Goal: Check status: Check status

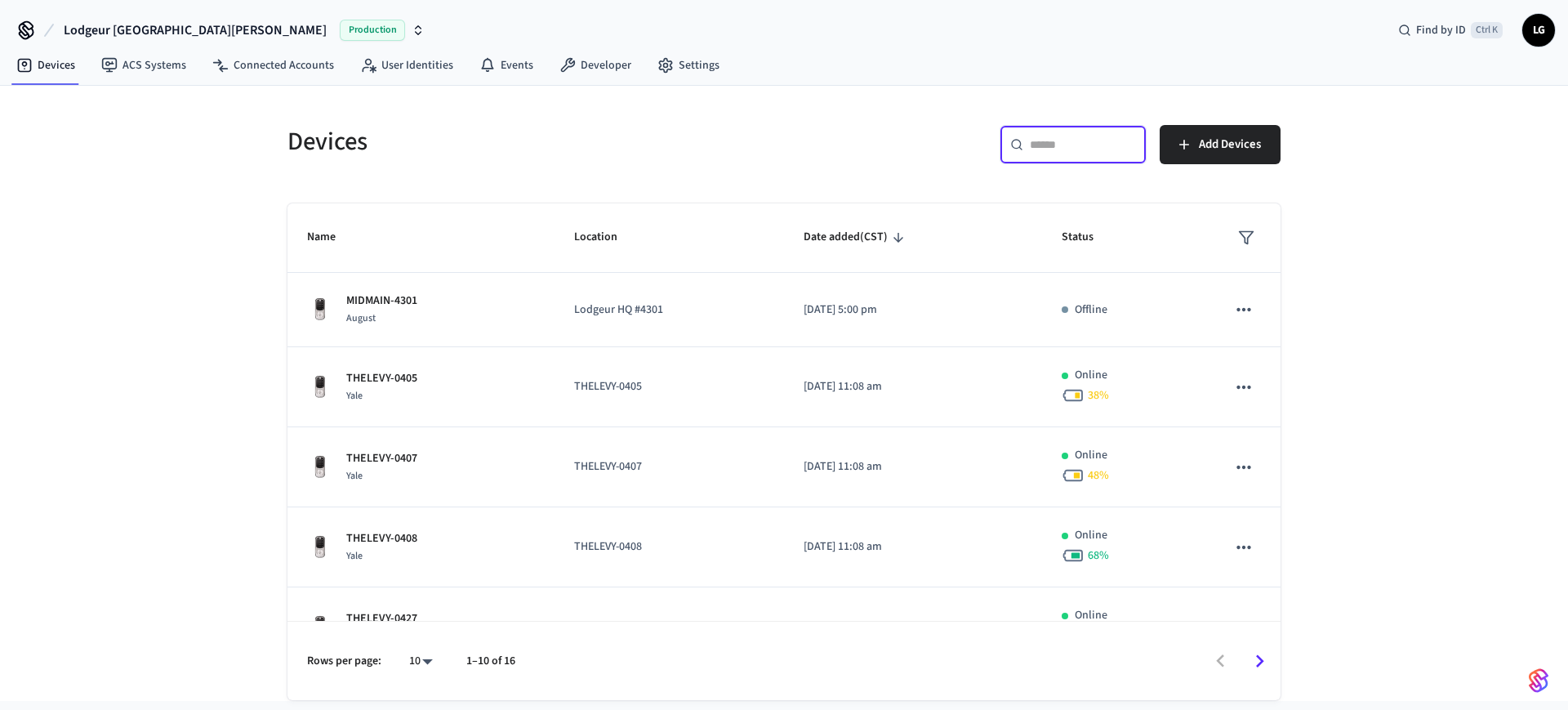
click at [1097, 139] on input "text" at bounding box center [1083, 144] width 106 height 16
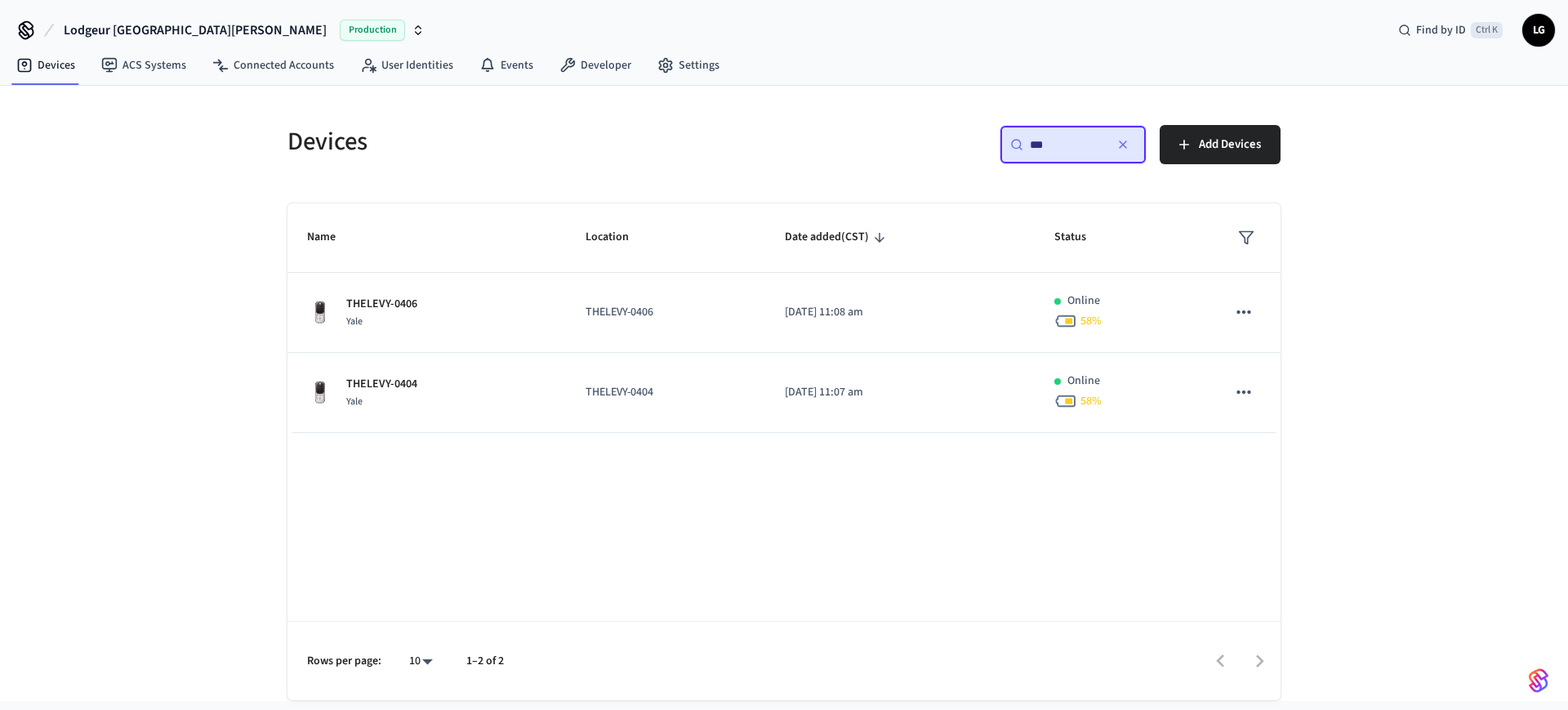
type input "***"
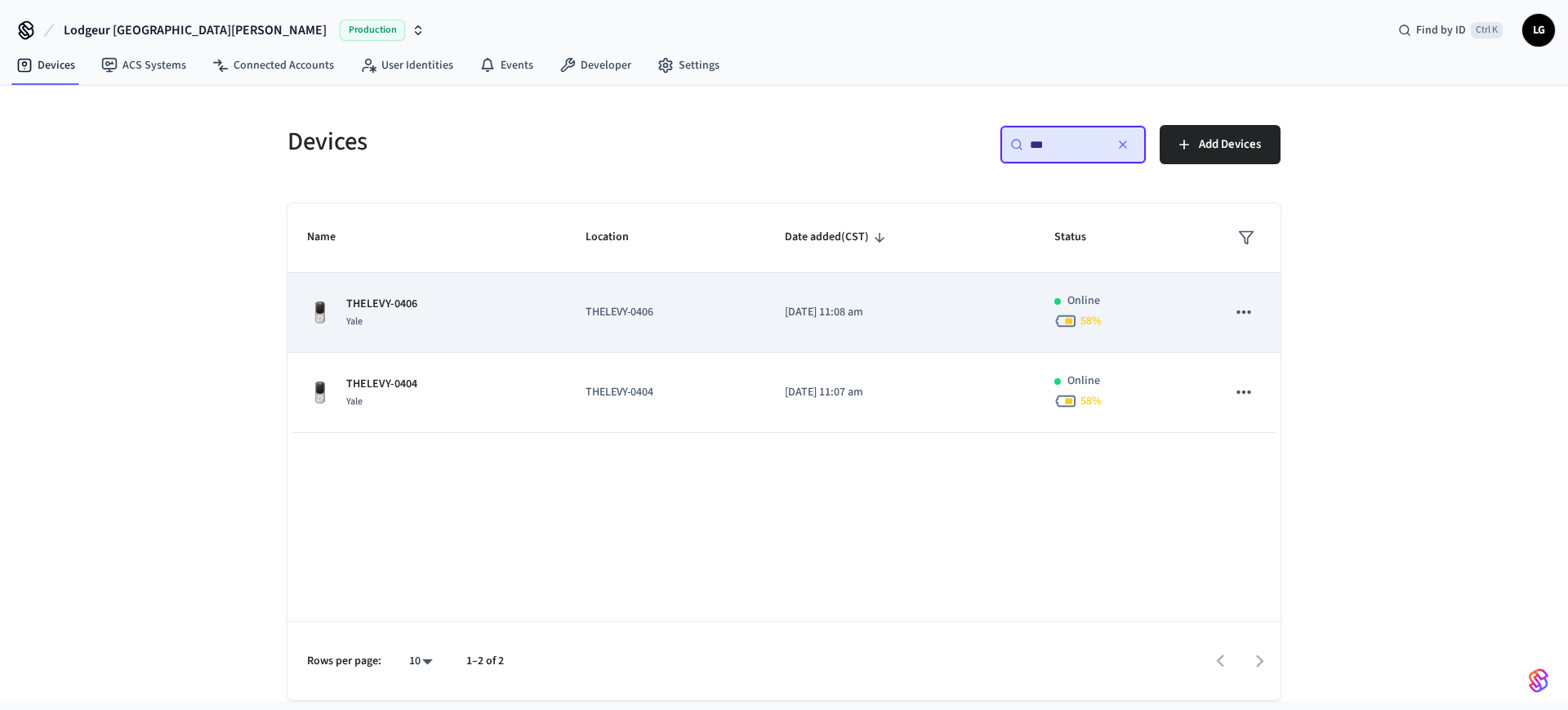
click at [435, 319] on div "THELEVY-0406 [GEOGRAPHIC_DATA]" at bounding box center [426, 313] width 239 height 34
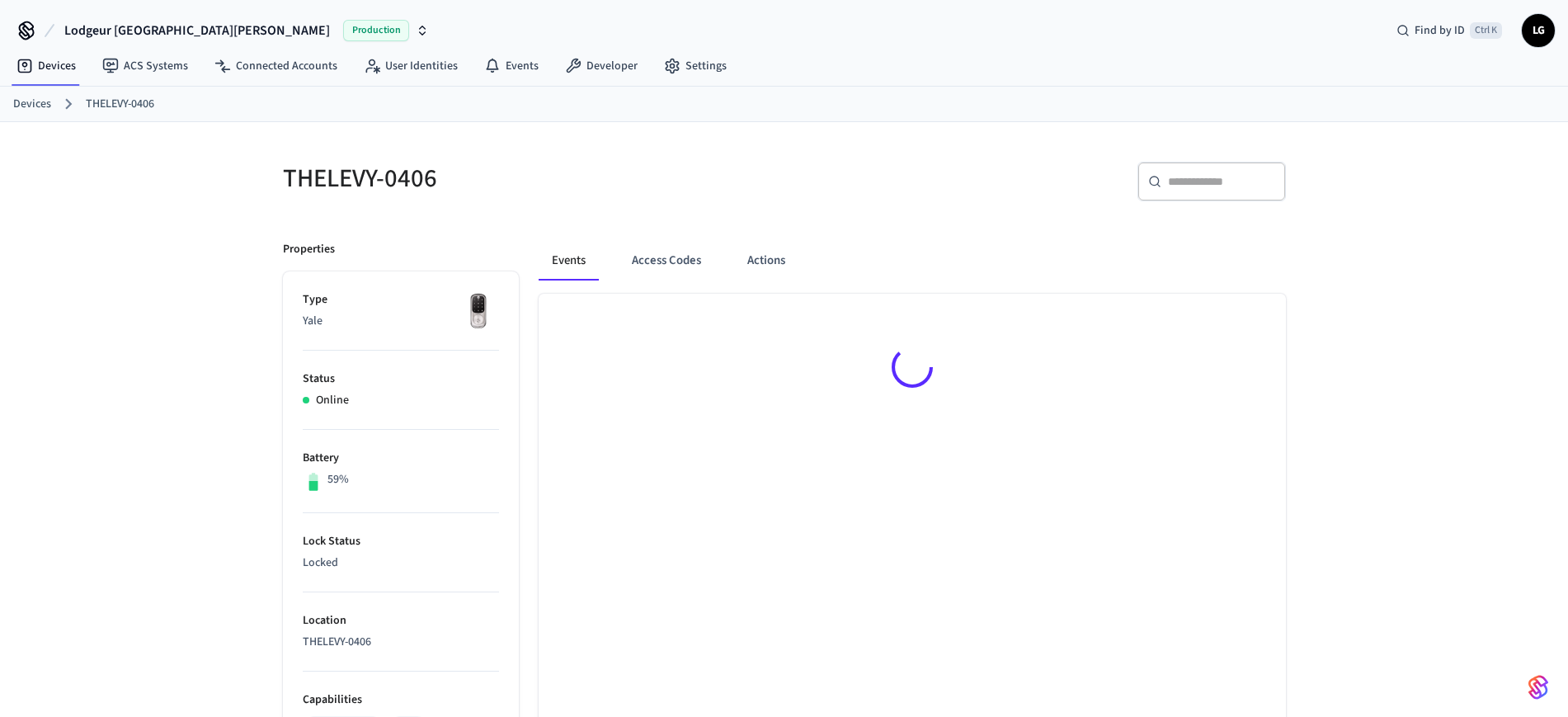
click at [496, 308] on img at bounding box center [478, 311] width 41 height 41
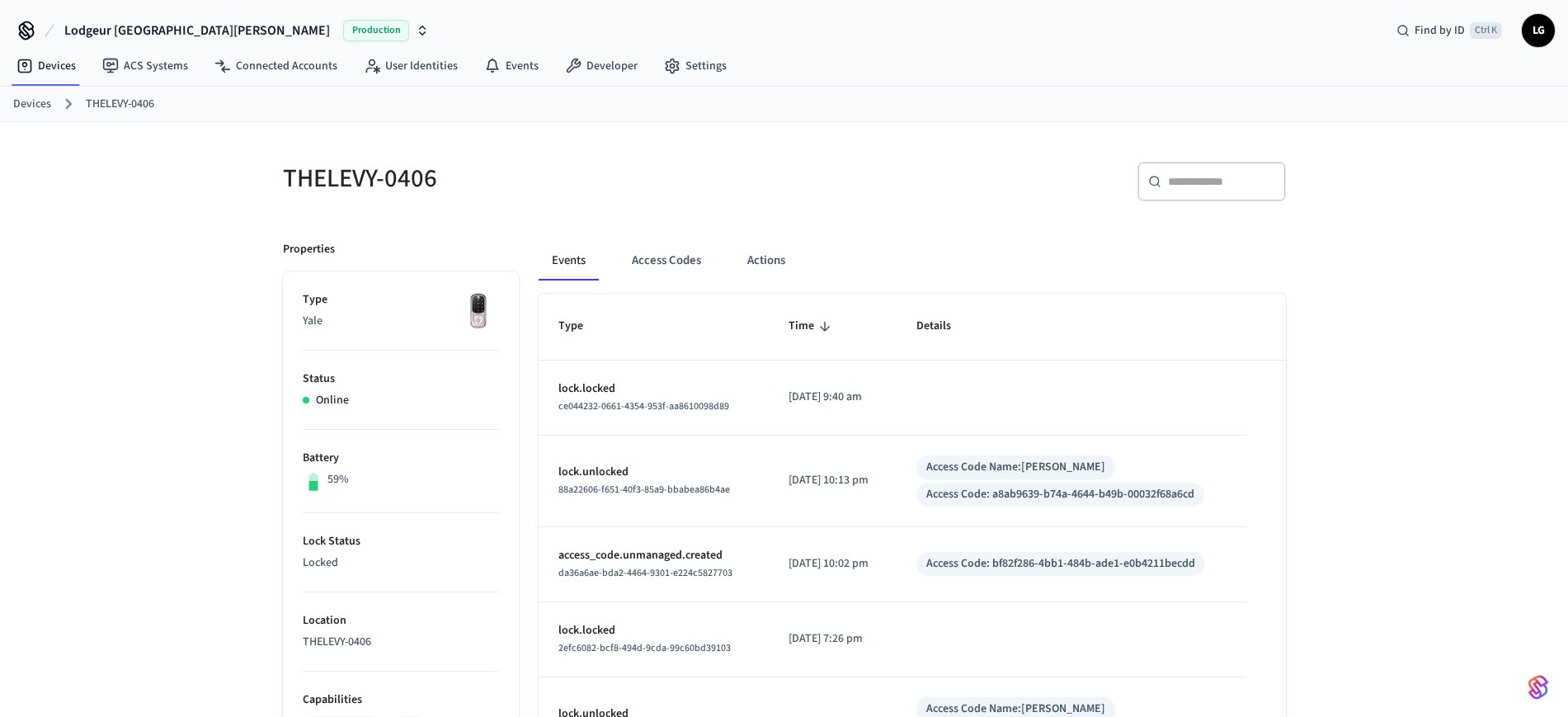
drag, startPoint x: 785, startPoint y: 393, endPoint x: 884, endPoint y: 396, distance: 99.0
click at [877, 396] on p "[DATE] 9:40 am" at bounding box center [833, 397] width 88 height 17
